Goal: Task Accomplishment & Management: Use online tool/utility

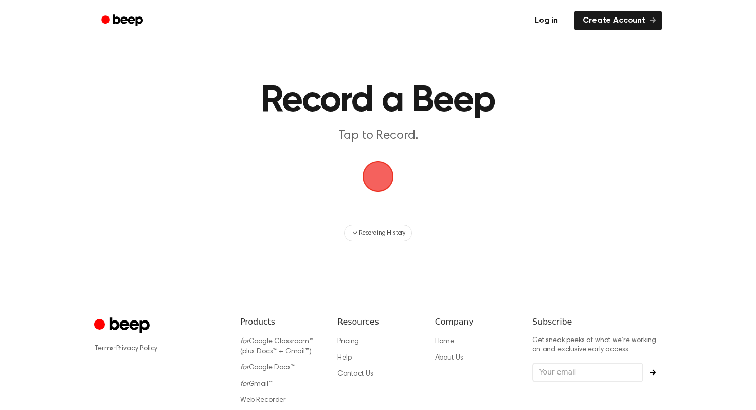
click at [550, 22] on link "Log in" at bounding box center [546, 21] width 44 height 24
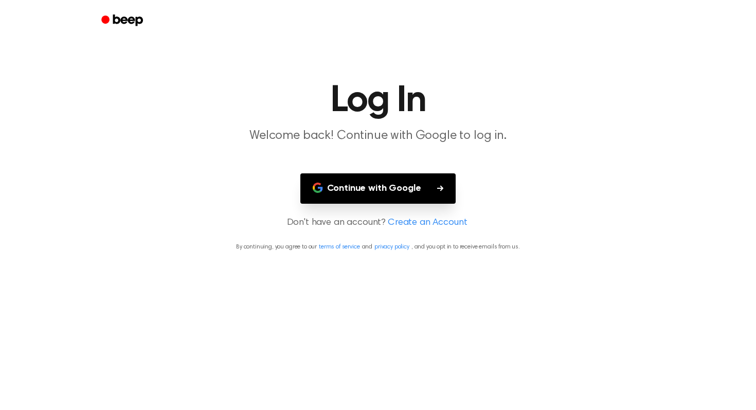
click at [427, 198] on button "Continue with Google" at bounding box center [378, 188] width 156 height 30
click at [421, 192] on button "Continue with Google" at bounding box center [378, 188] width 156 height 30
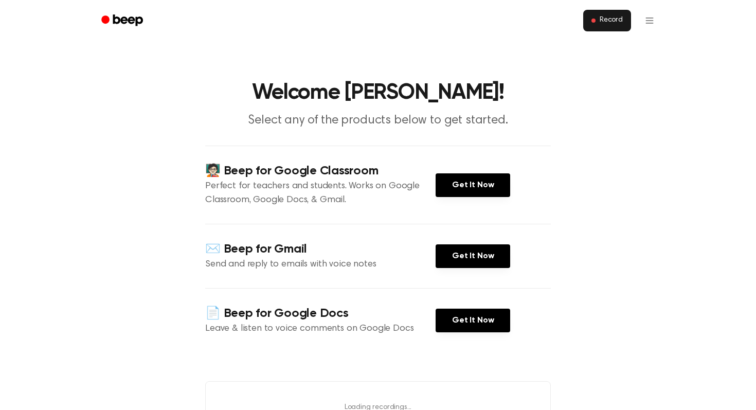
click at [612, 24] on span "Record" at bounding box center [610, 20] width 23 height 9
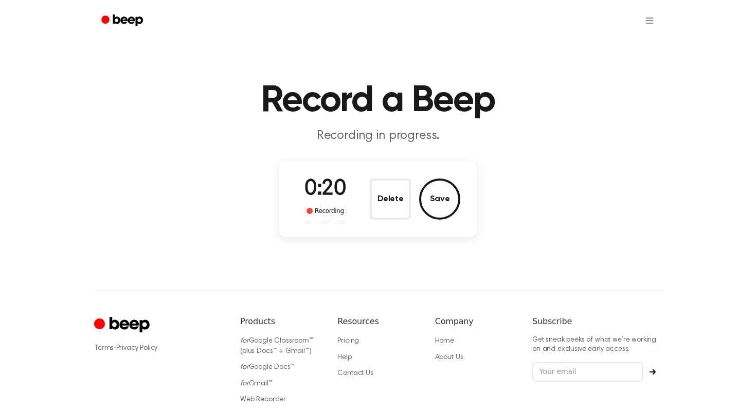
click at [392, 173] on div "0:20 Recording Delete Save" at bounding box center [378, 198] width 165 height 51
click at [392, 205] on button "Delete" at bounding box center [390, 198] width 41 height 41
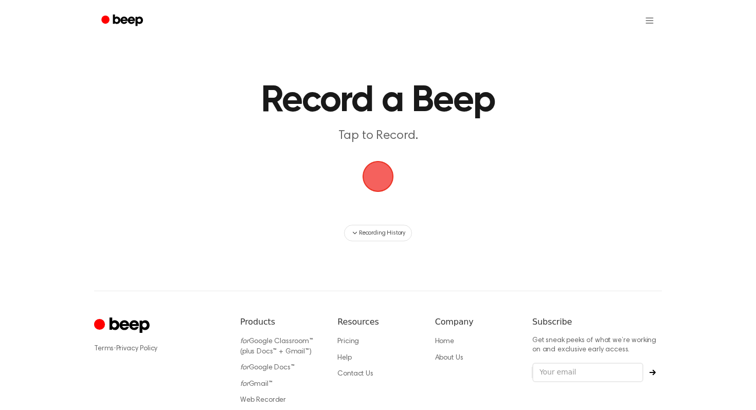
click at [379, 169] on span "button" at bounding box center [377, 176] width 33 height 33
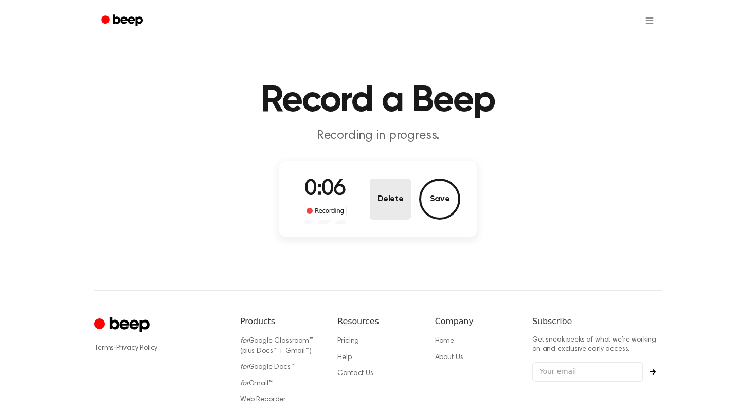
click at [403, 202] on button "Delete" at bounding box center [390, 198] width 41 height 41
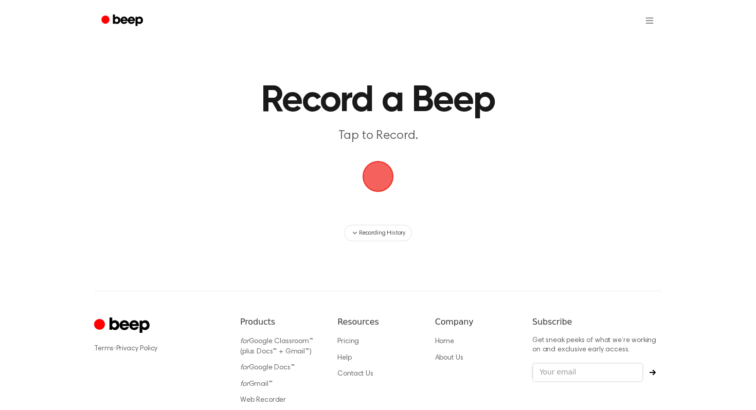
click at [382, 188] on span "button" at bounding box center [378, 176] width 42 height 42
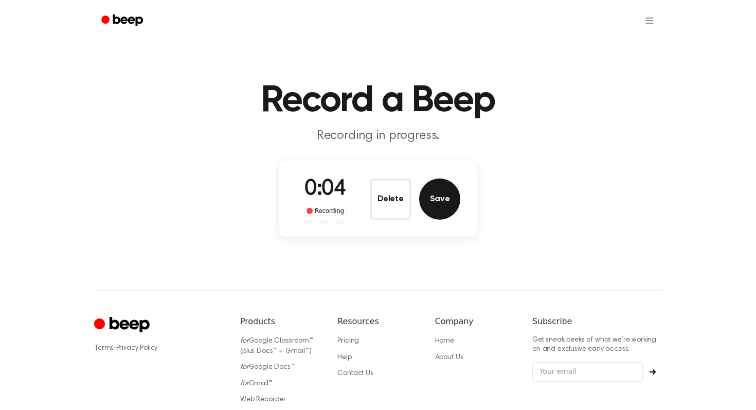
click at [434, 201] on button "Save" at bounding box center [439, 198] width 41 height 41
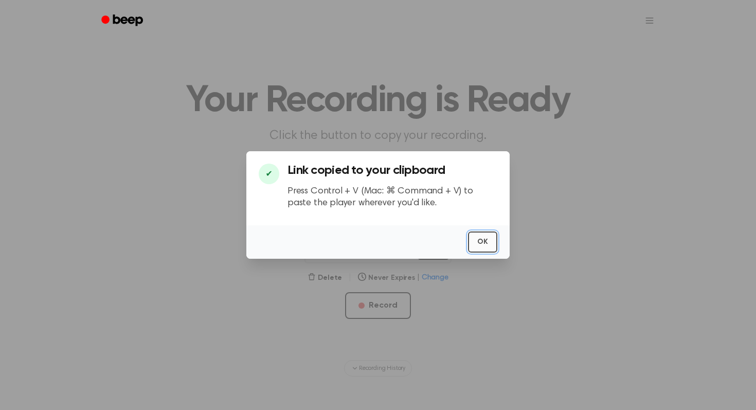
click at [482, 242] on button "OK" at bounding box center [482, 241] width 29 height 21
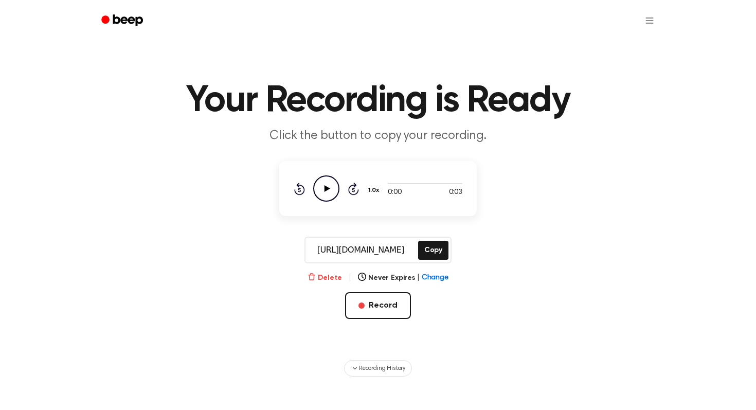
click at [333, 279] on button "Delete" at bounding box center [324, 277] width 34 height 11
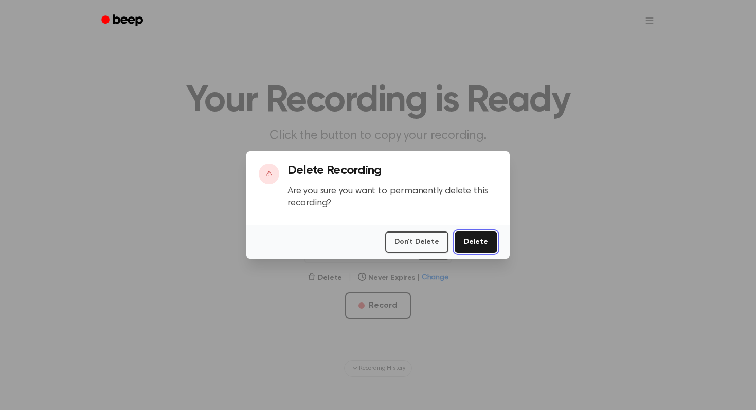
click at [475, 237] on button "Delete" at bounding box center [475, 241] width 43 height 21
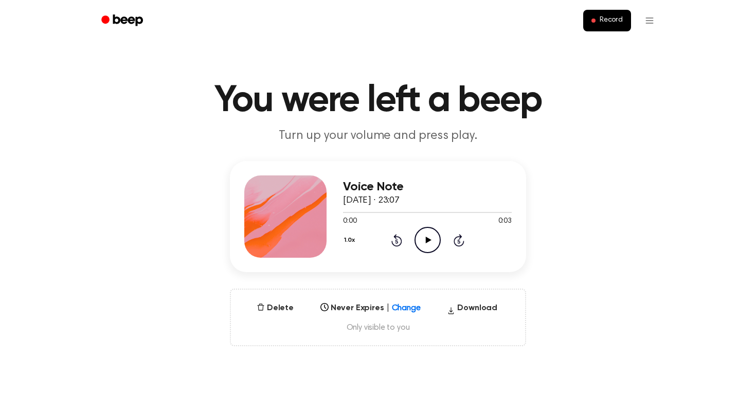
click at [426, 236] on icon "Play Audio" at bounding box center [427, 240] width 26 height 26
click at [426, 236] on icon "Pause Audio" at bounding box center [427, 240] width 26 height 26
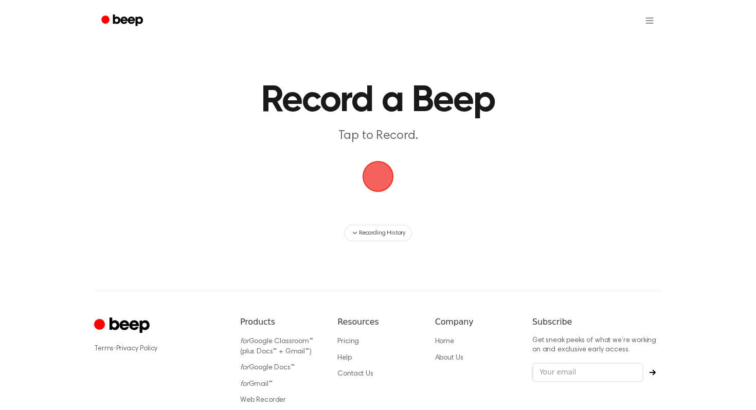
click at [380, 168] on span "button" at bounding box center [377, 176] width 31 height 31
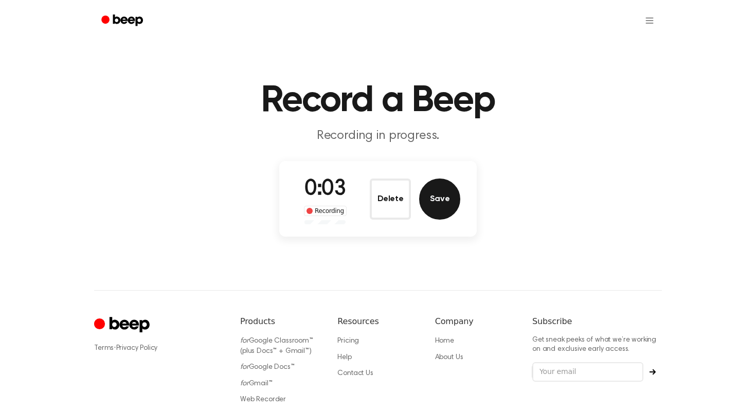
click at [456, 201] on button "Save" at bounding box center [439, 198] width 41 height 41
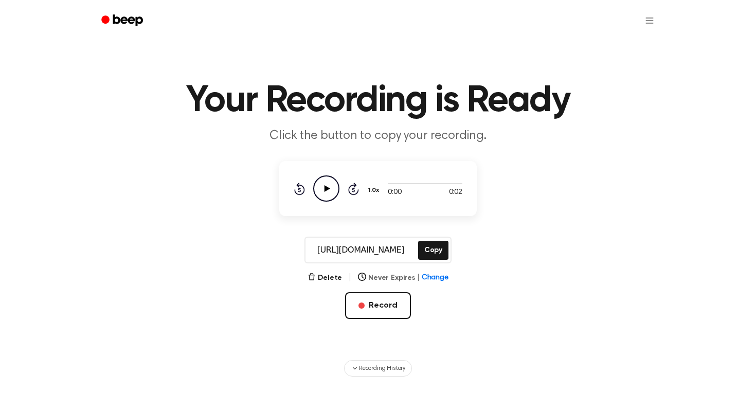
click at [426, 278] on span "Change" at bounding box center [435, 277] width 27 height 11
click at [450, 279] on div "Delete | Never Expires | Change AUTOMATICALLY DELETE... Never In 1 Day In 1 Wee…" at bounding box center [377, 311] width 197 height 80
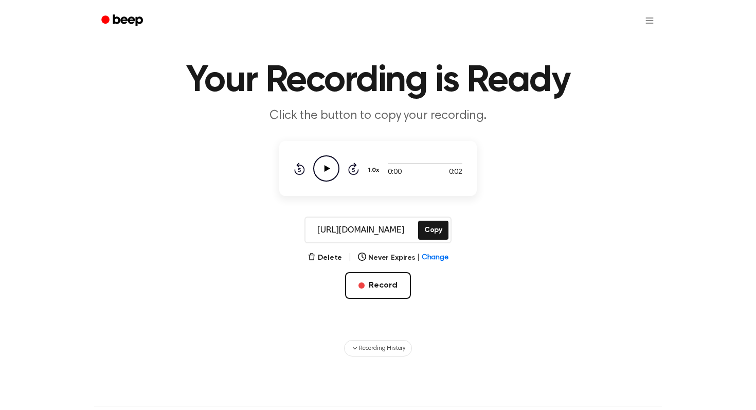
scroll to position [21, 0]
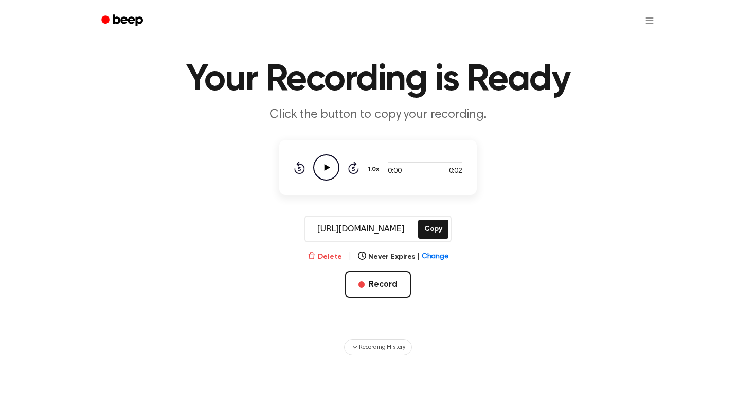
click at [326, 256] on button "Delete" at bounding box center [324, 256] width 34 height 11
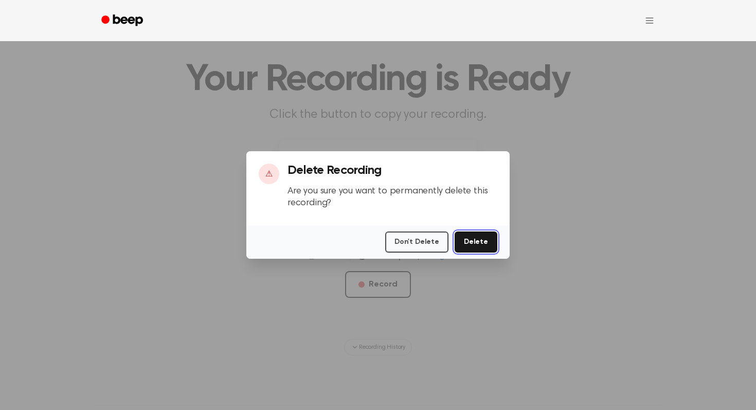
click at [480, 248] on button "Delete" at bounding box center [475, 241] width 43 height 21
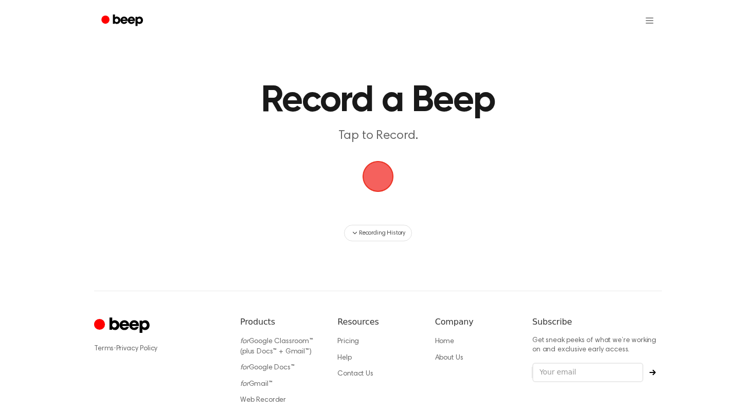
click at [384, 163] on span "button" at bounding box center [378, 177] width 58 height 58
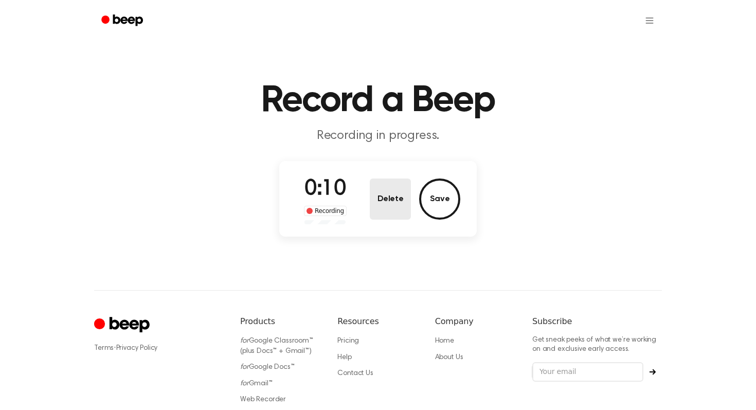
click at [388, 205] on button "Delete" at bounding box center [390, 198] width 41 height 41
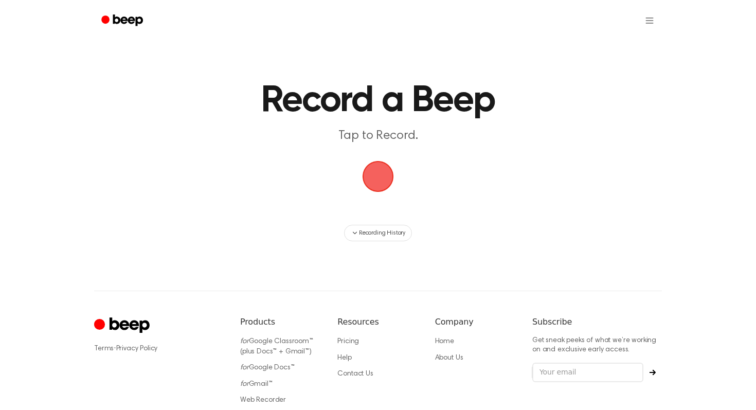
click at [368, 180] on span "button" at bounding box center [378, 176] width 40 height 40
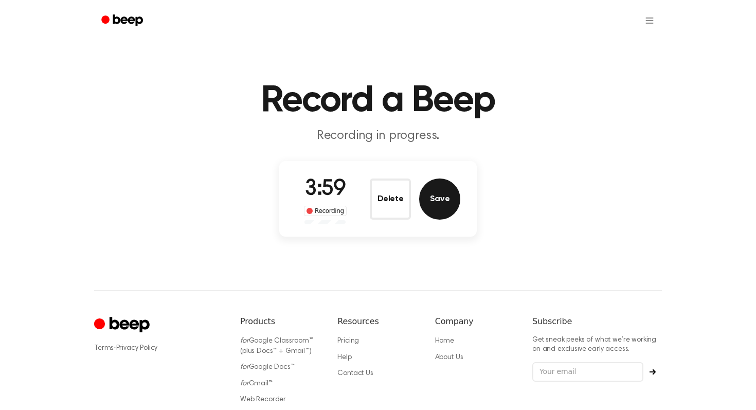
click at [439, 191] on button "Save" at bounding box center [439, 198] width 41 height 41
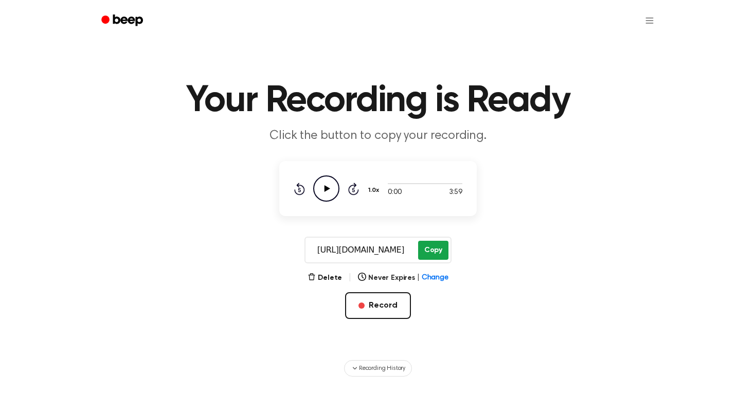
click at [435, 256] on button "Copy" at bounding box center [433, 250] width 30 height 19
